Goal: Obtain resource: Download file/media

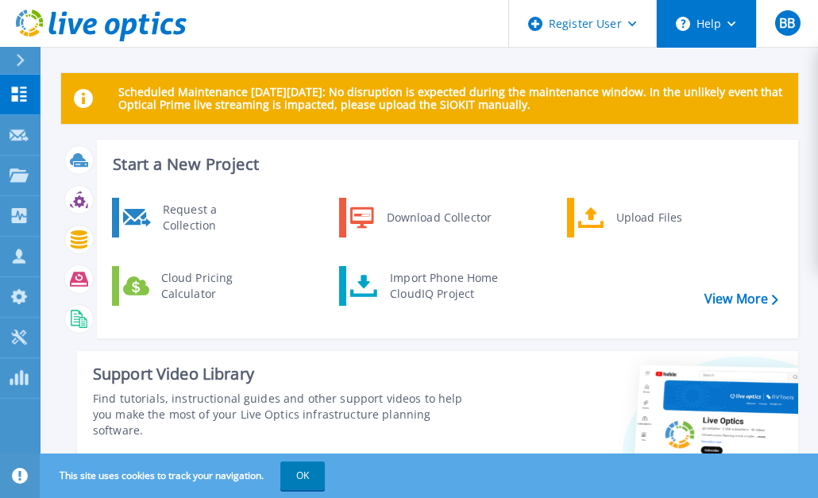
click at [738, 26] on button "Help" at bounding box center [706, 24] width 99 height 48
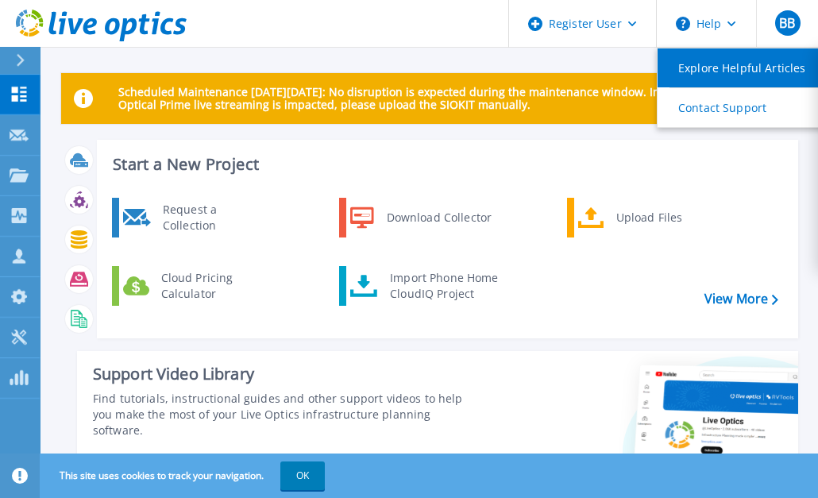
click at [724, 60] on link "Explore Helpful Articles" at bounding box center [746, 67] width 177 height 39
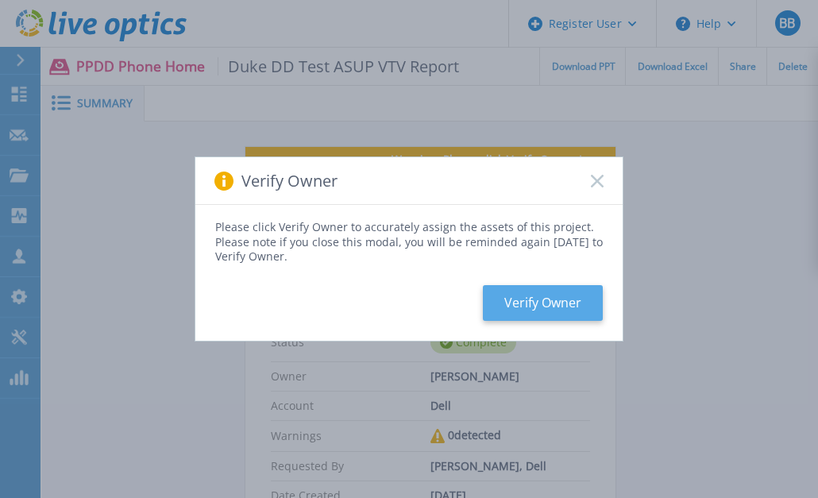
click at [535, 293] on button "Verify Owner" at bounding box center [543, 303] width 120 height 36
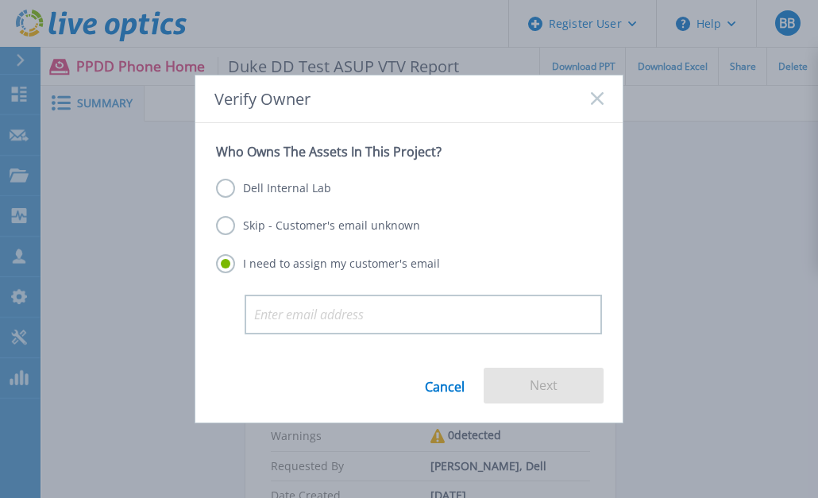
click at [225, 187] on label "Dell Internal Lab" at bounding box center [273, 188] width 115 height 19
click at [0, 0] on input "Dell Internal Lab" at bounding box center [0, 0] width 0 height 0
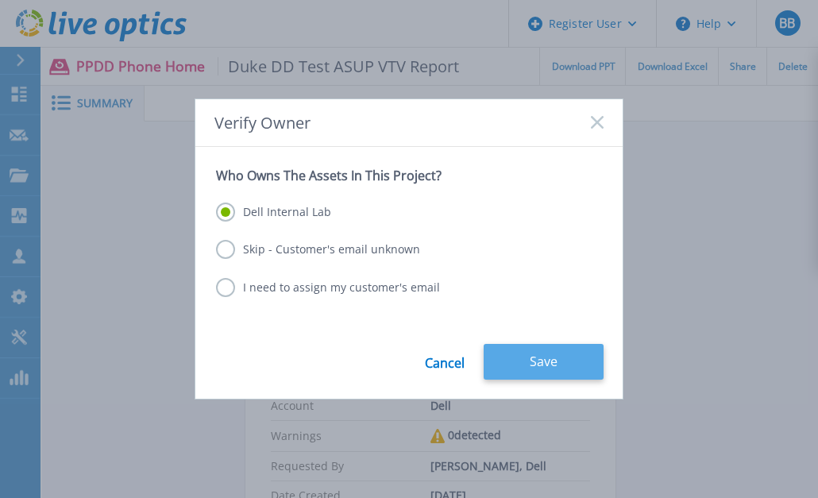
click at [542, 354] on button "Save" at bounding box center [544, 362] width 120 height 36
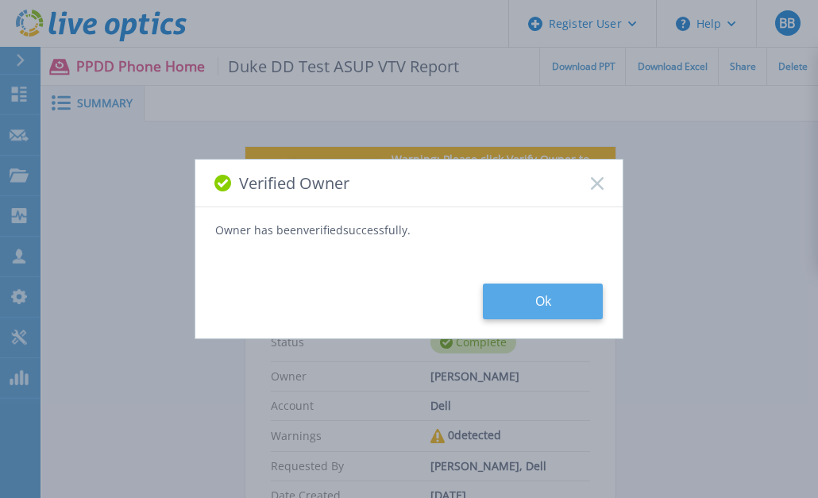
click at [532, 299] on button "Ok" at bounding box center [543, 302] width 120 height 36
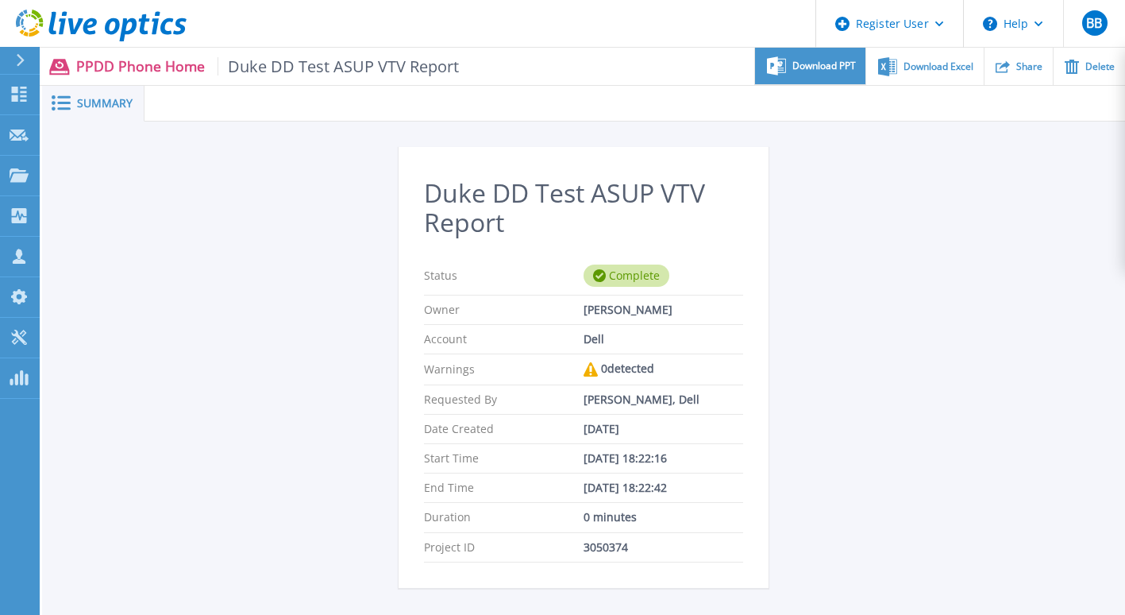
click at [826, 68] on span "Download PPT" at bounding box center [825, 66] width 64 height 10
click at [829, 168] on div "Duke DD Test ASUP VTV Report Status Complete Owner Brian Bostian Account Dell W…" at bounding box center [583, 461] width 1083 height 679
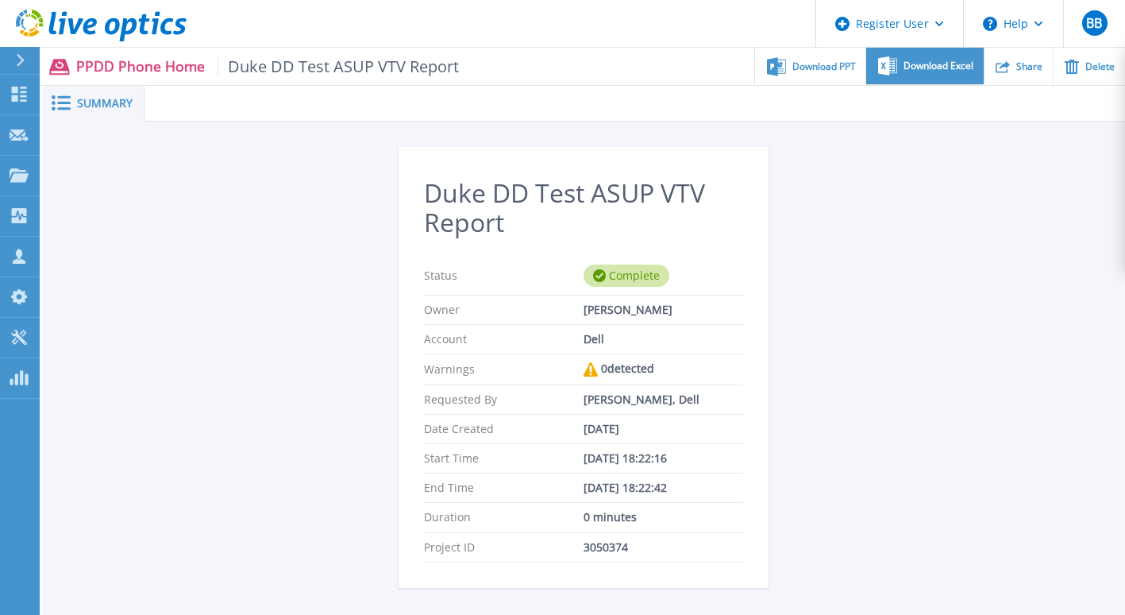
click at [829, 67] on span "Download Excel" at bounding box center [939, 66] width 70 height 10
